Goal: Check status: Check status

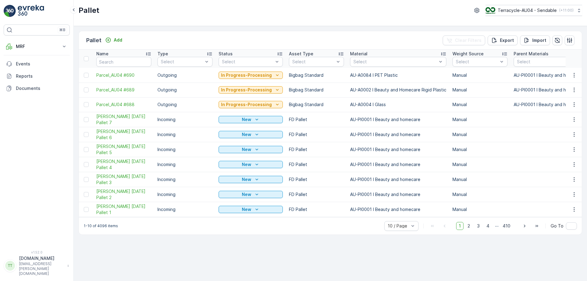
click at [554, 17] on div "Pallet Terracycle-AU04 - Sendable ( +11:00 )" at bounding box center [330, 13] width 513 height 26
click at [554, 13] on div "Terracycle-AU04 - Sendable ( +11:00 )" at bounding box center [529, 10] width 88 height 7
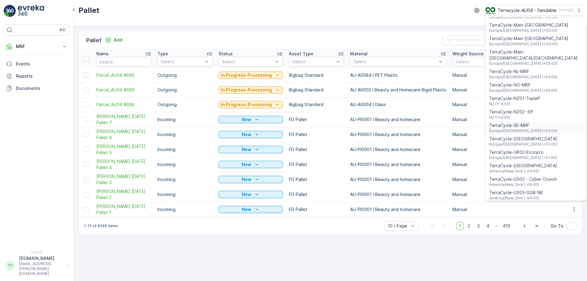
scroll to position [244, 0]
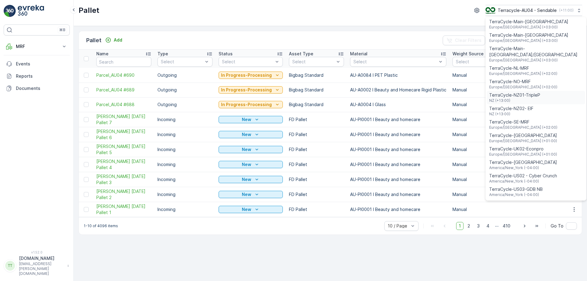
click at [528, 92] on span "TerraCycle-NZ01-TripleP" at bounding box center [514, 95] width 51 height 6
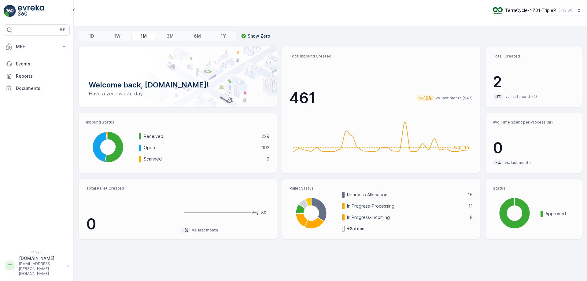
drag, startPoint x: 53, startPoint y: 44, endPoint x: 43, endPoint y: 60, distance: 18.8
click at [52, 45] on p "MRF" at bounding box center [37, 46] width 42 height 6
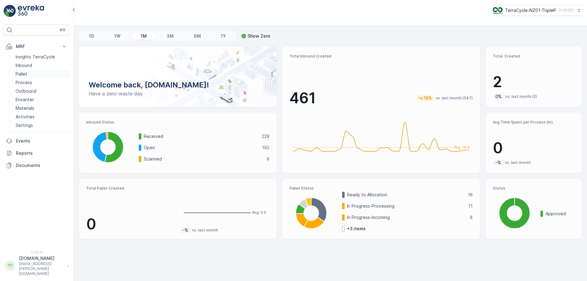
click at [23, 74] on p "Pallet" at bounding box center [22, 74] width 12 height 6
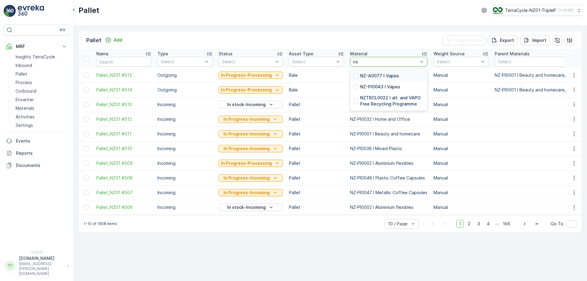
type input "vap"
click at [374, 74] on p "NZ-A0077 I Vapes" at bounding box center [379, 76] width 39 height 6
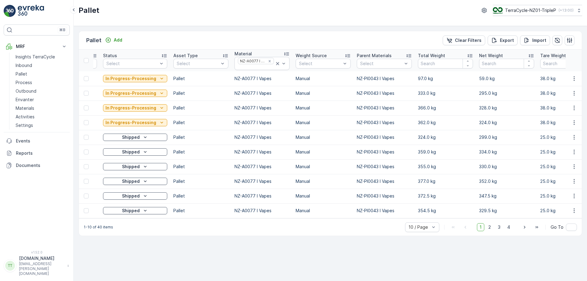
scroll to position [0, 119]
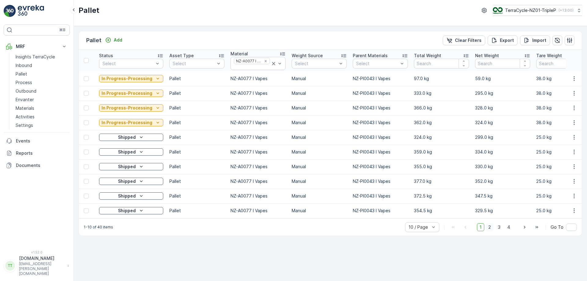
click at [493, 230] on span "2" at bounding box center [489, 227] width 8 height 8
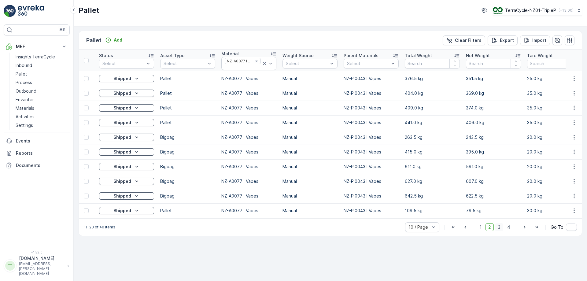
click at [501, 229] on span "3" at bounding box center [499, 227] width 8 height 8
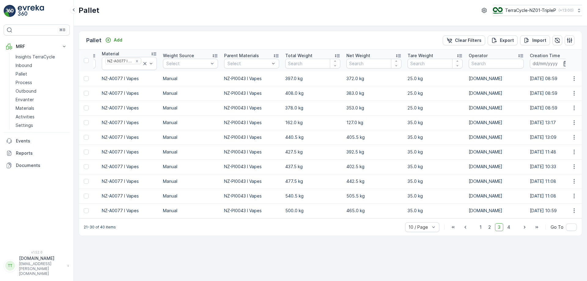
scroll to position [0, 232]
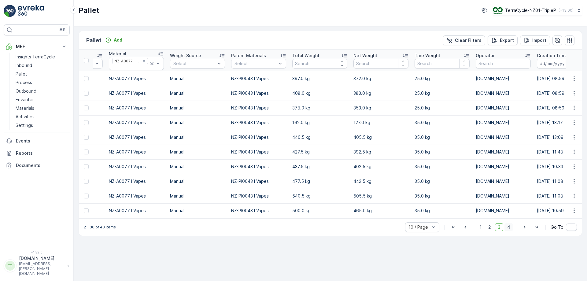
click at [511, 228] on span "4" at bounding box center [508, 227] width 9 height 8
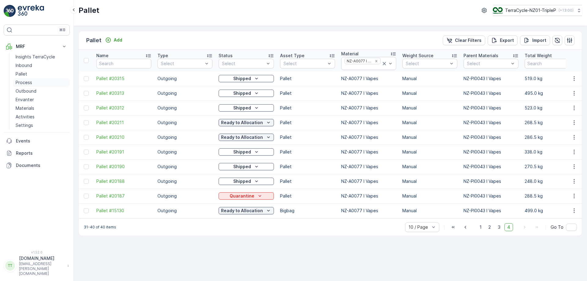
click at [35, 82] on link "Process" at bounding box center [41, 82] width 57 height 9
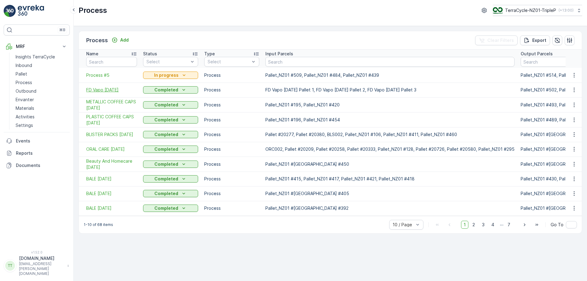
click at [97, 89] on span "FD Vapo 19.08.25" at bounding box center [111, 90] width 51 height 6
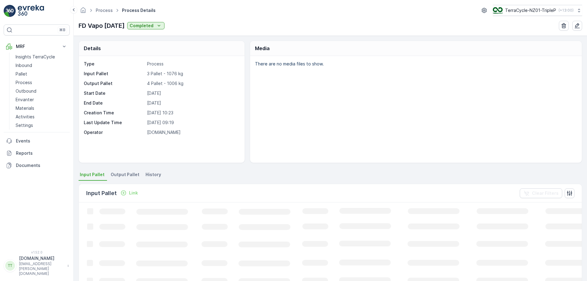
click at [119, 179] on li "Output Pallet" at bounding box center [125, 175] width 32 height 10
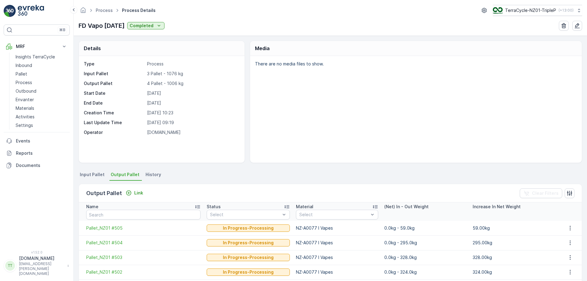
scroll to position [31, 0]
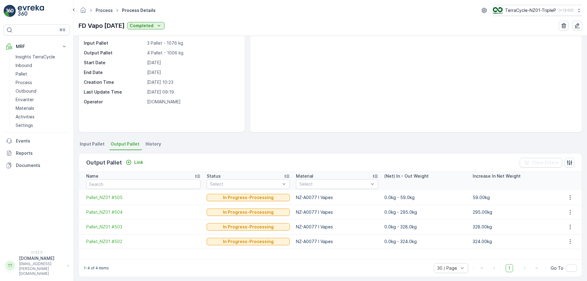
click at [104, 12] on link "Process" at bounding box center [104, 10] width 17 height 5
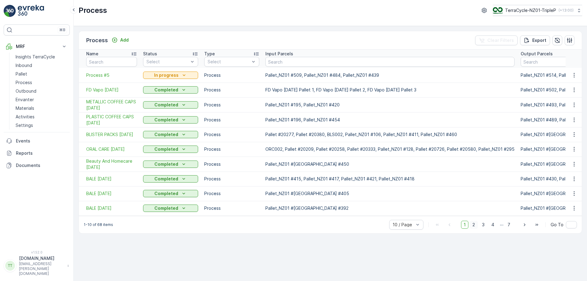
click at [476, 226] on span "2" at bounding box center [473, 225] width 8 height 8
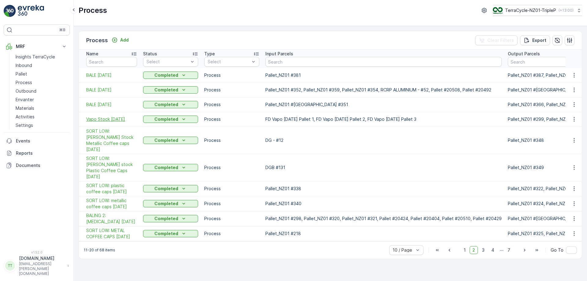
click at [112, 118] on span "Vapo Stock 19/6/25" at bounding box center [111, 119] width 51 height 6
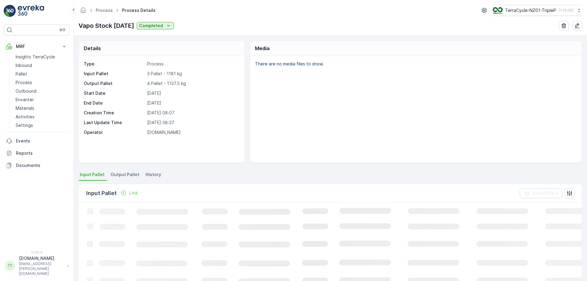
click at [121, 174] on span "Output Pallet" at bounding box center [125, 174] width 29 height 6
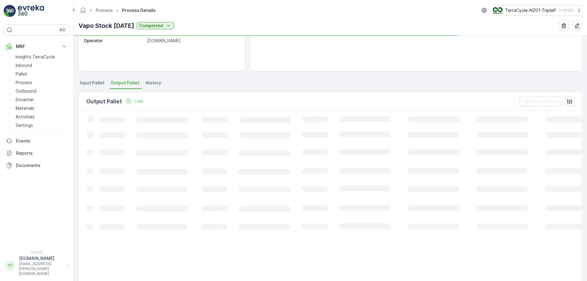
scroll to position [35, 0]
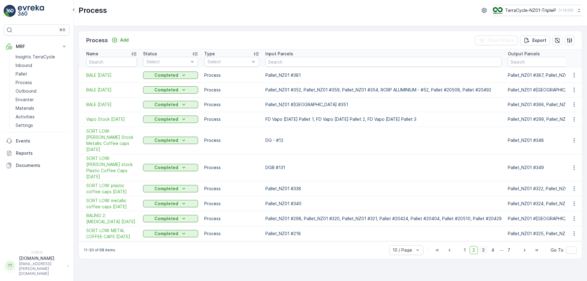
click at [483, 246] on span "3" at bounding box center [483, 250] width 8 height 8
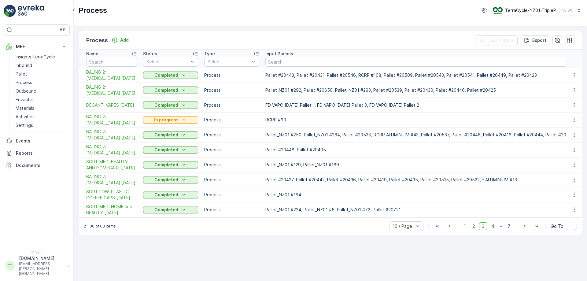
click at [94, 105] on span "DECANT: VAPES 08/05/25" at bounding box center [111, 105] width 51 height 6
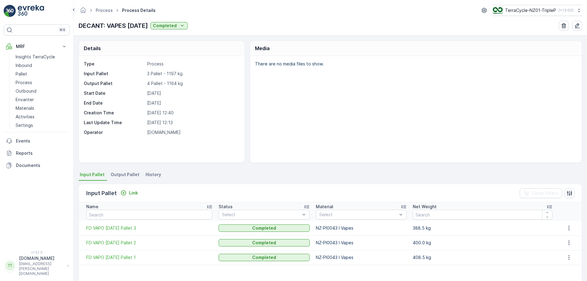
click at [117, 176] on span "Output Pallet" at bounding box center [125, 174] width 29 height 6
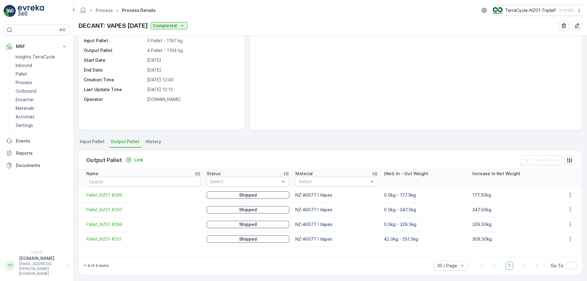
scroll to position [35, 0]
click at [515, 9] on p "TerraCycle-NZ01-TripleP" at bounding box center [529, 10] width 51 height 6
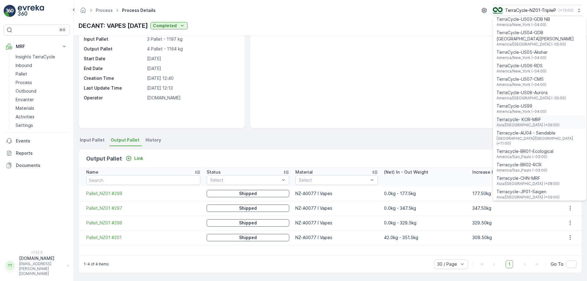
scroll to position [439, 0]
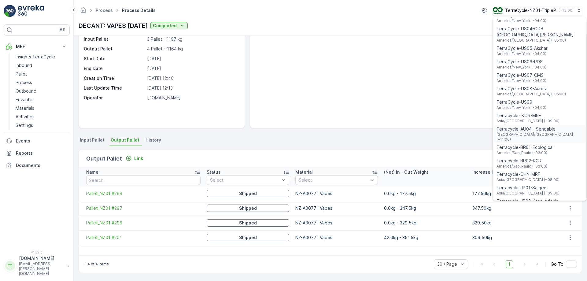
click at [539, 126] on span "Terracycle-AU04 - Sendable" at bounding box center [539, 129] width 86 height 6
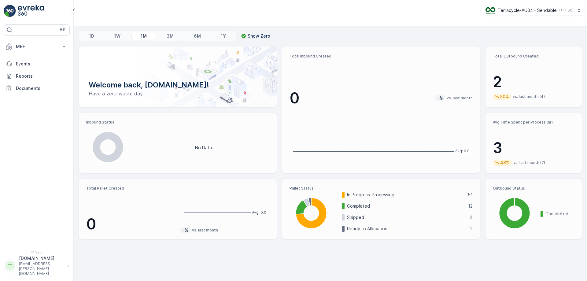
click at [36, 53] on div "MRF Insights TerraCycle Inbound Pallet Process Outbound Envanter Materials Acti…" at bounding box center [37, 67] width 66 height 54
click at [40, 49] on p "MRF" at bounding box center [37, 46] width 42 height 6
click at [34, 82] on link "Process" at bounding box center [41, 82] width 57 height 9
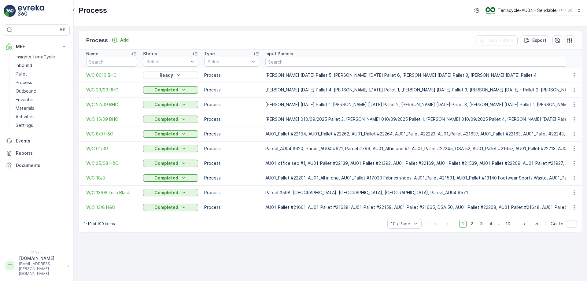
click at [100, 91] on span "W/C 29/09 BHC" at bounding box center [111, 90] width 51 height 6
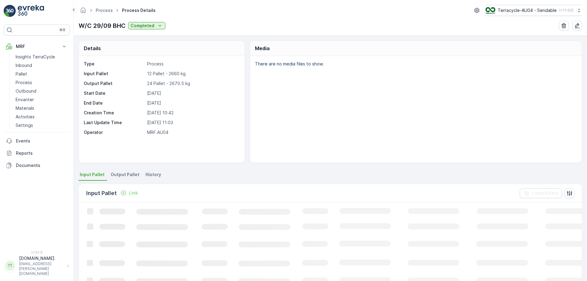
click at [118, 172] on span "Output Pallet" at bounding box center [125, 174] width 29 height 6
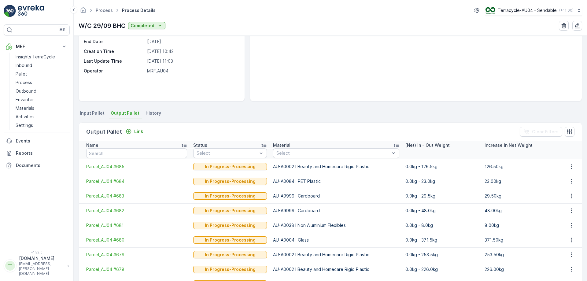
scroll to position [92, 0]
